Goal: Use online tool/utility

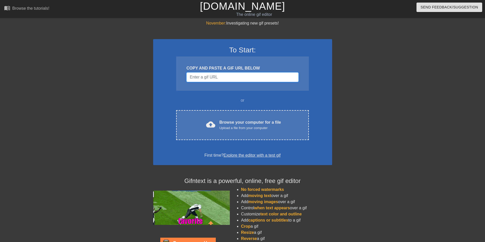
click at [211, 80] on input "Username" at bounding box center [242, 77] width 112 height 10
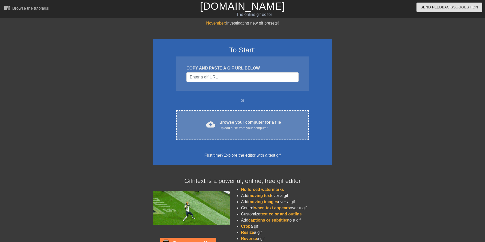
click at [238, 128] on div "Upload a file from your computer" at bounding box center [250, 127] width 62 height 5
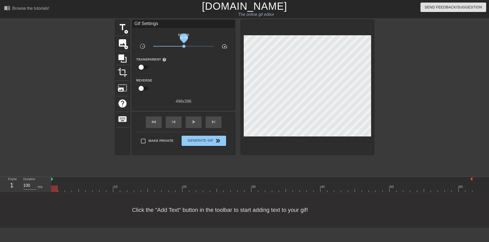
click at [184, 46] on span "x1.04" at bounding box center [183, 46] width 3 height 3
click at [128, 39] on div "image add_circle" at bounding box center [123, 44] width 14 height 16
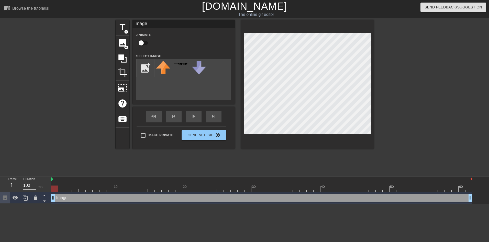
drag, startPoint x: 241, startPoint y: 77, endPoint x: 174, endPoint y: 91, distance: 68.8
click at [174, 90] on div "add_photo_alternate" at bounding box center [183, 79] width 95 height 41
click at [144, 66] on input "file" at bounding box center [144, 67] width 17 height 17
type input "C:\fakepath\Untitled-2.png"
click at [161, 68] on img at bounding box center [163, 66] width 14 height 11
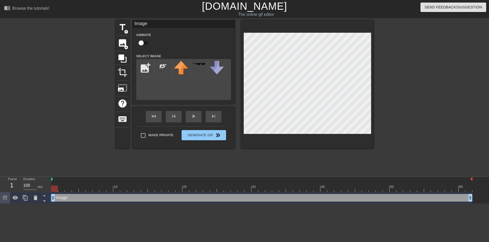
click at [408, 158] on div "title add_circle image add_circle crop photo_size_select_large help keyboard Im…" at bounding box center [244, 96] width 489 height 153
click at [228, 22] on div "title add_circle image add_circle crop photo_size_select_large help keyboard Im…" at bounding box center [245, 84] width 258 height 129
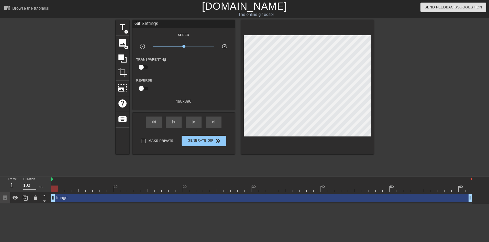
click at [196, 129] on div "fast_rewind skip_previous play_arrow skip_next Make Private Generate Gif double…" at bounding box center [183, 134] width 102 height 42
click at [199, 136] on button "Generate Gif double_arrow" at bounding box center [203, 141] width 44 height 10
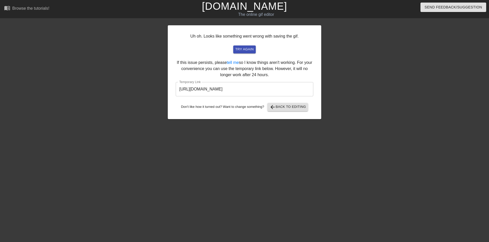
click at [274, 89] on input "[URL][DOMAIN_NAME]" at bounding box center [244, 89] width 137 height 14
